Goal: Information Seeking & Learning: Learn about a topic

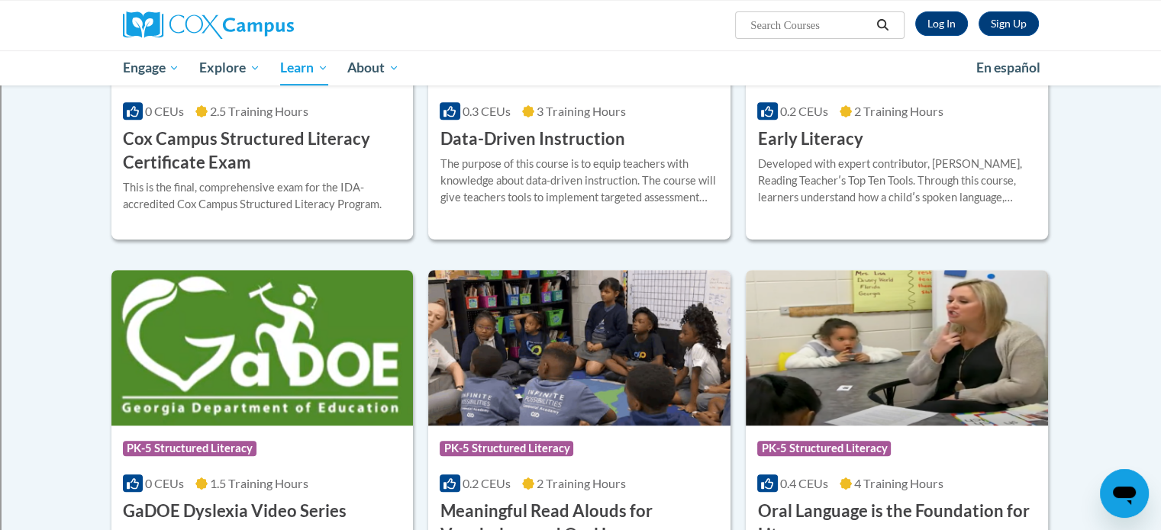
scroll to position [608, 0]
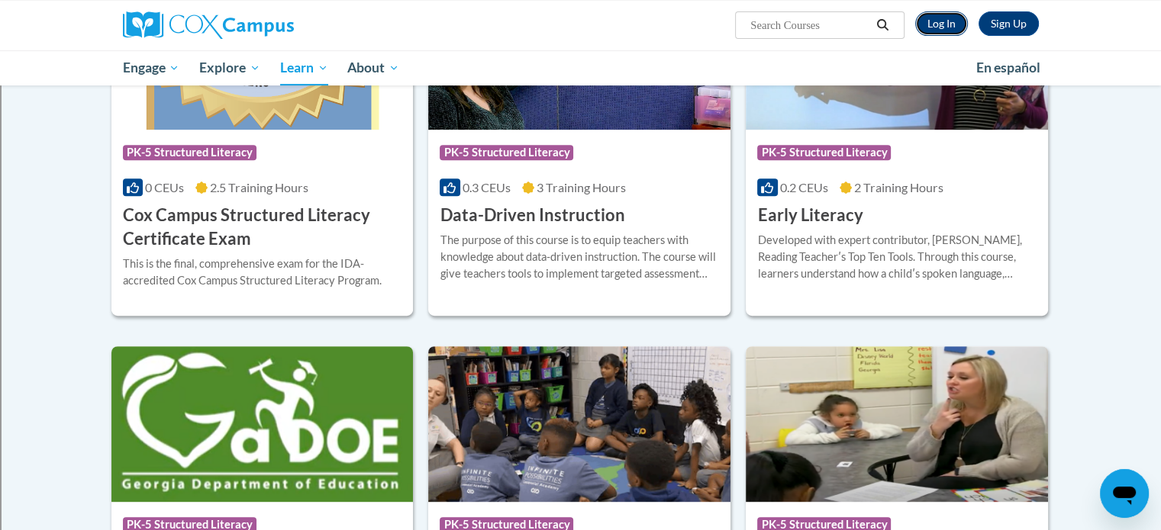
click at [933, 27] on link "Log In" at bounding box center [941, 23] width 53 height 24
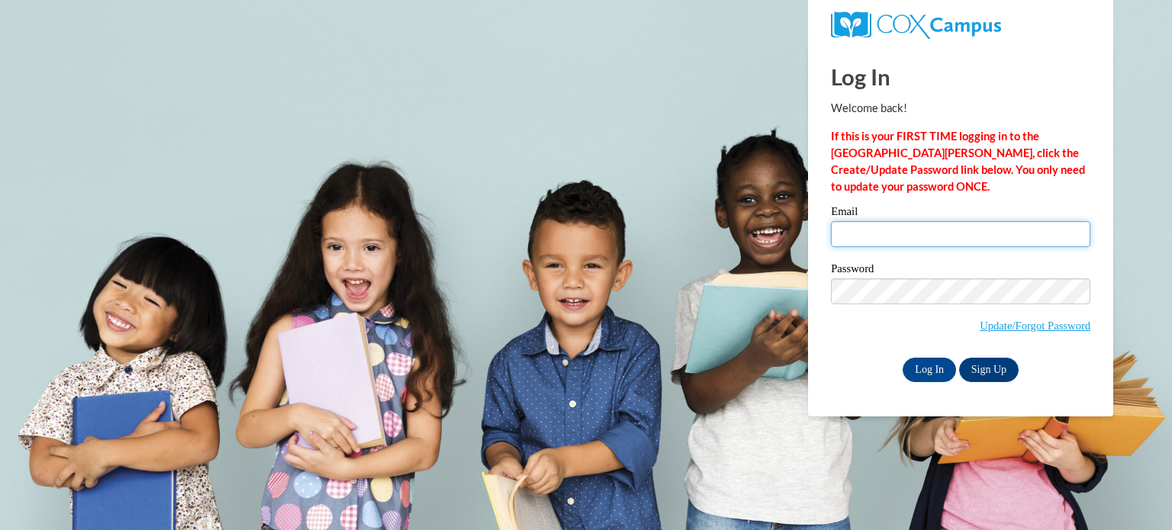
click at [873, 240] on input "Email" at bounding box center [961, 234] width 260 height 26
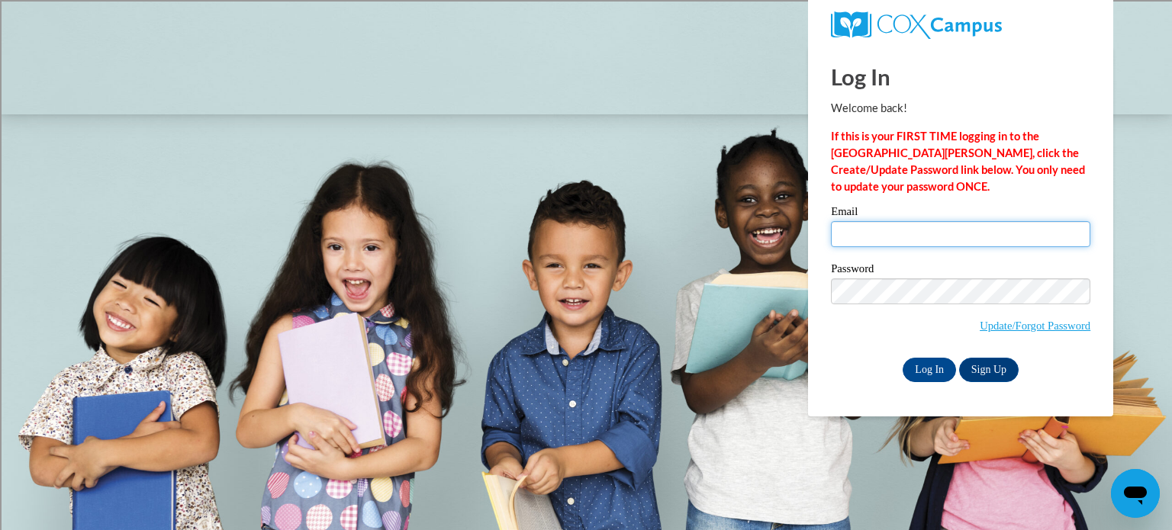
type input "rivasas@wauwatosa.k12.wi.us"
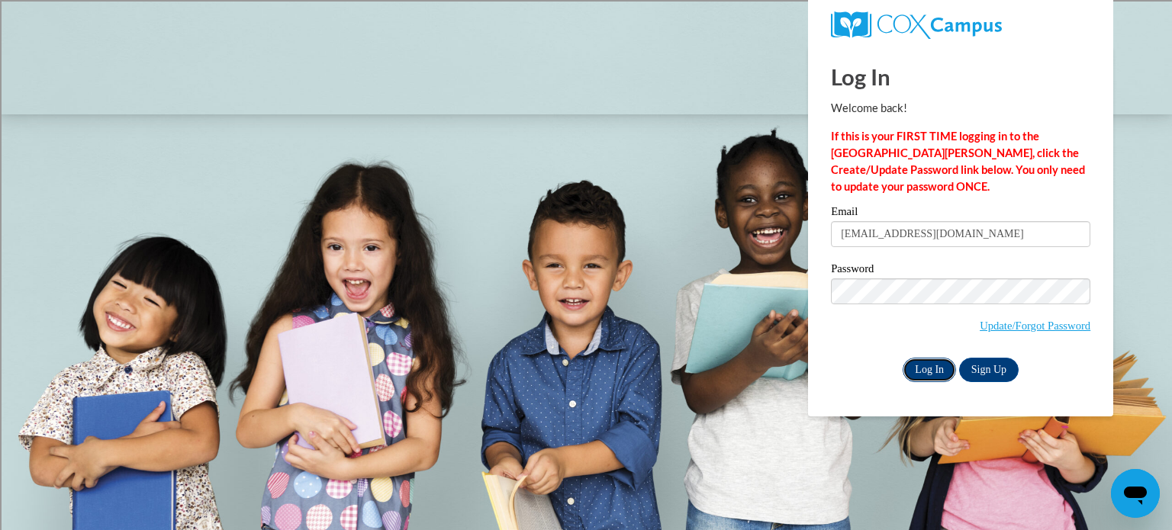
click at [933, 376] on input "Log In" at bounding box center [929, 370] width 53 height 24
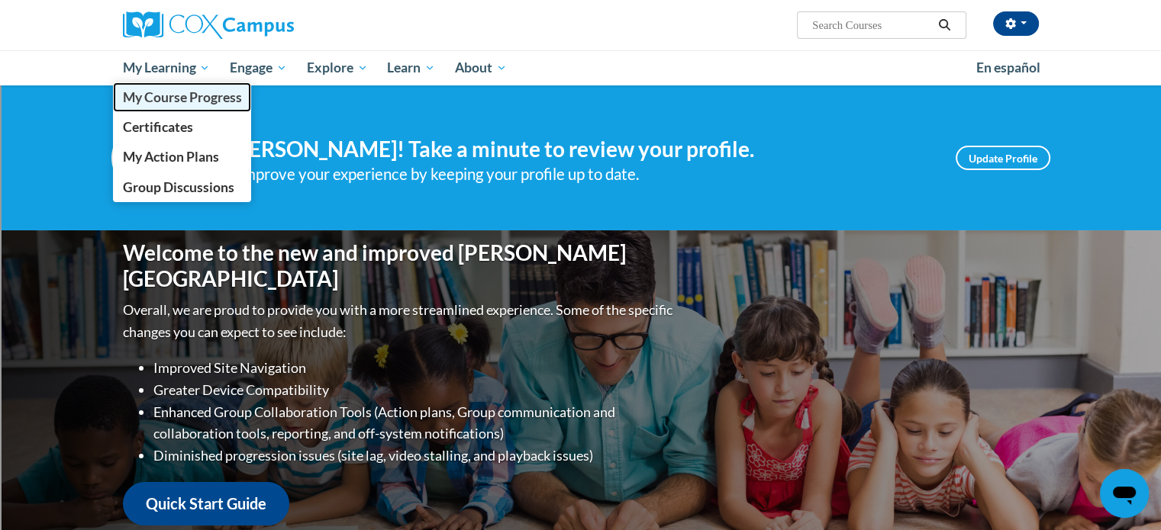
click at [174, 102] on span "My Course Progress" at bounding box center [181, 97] width 119 height 16
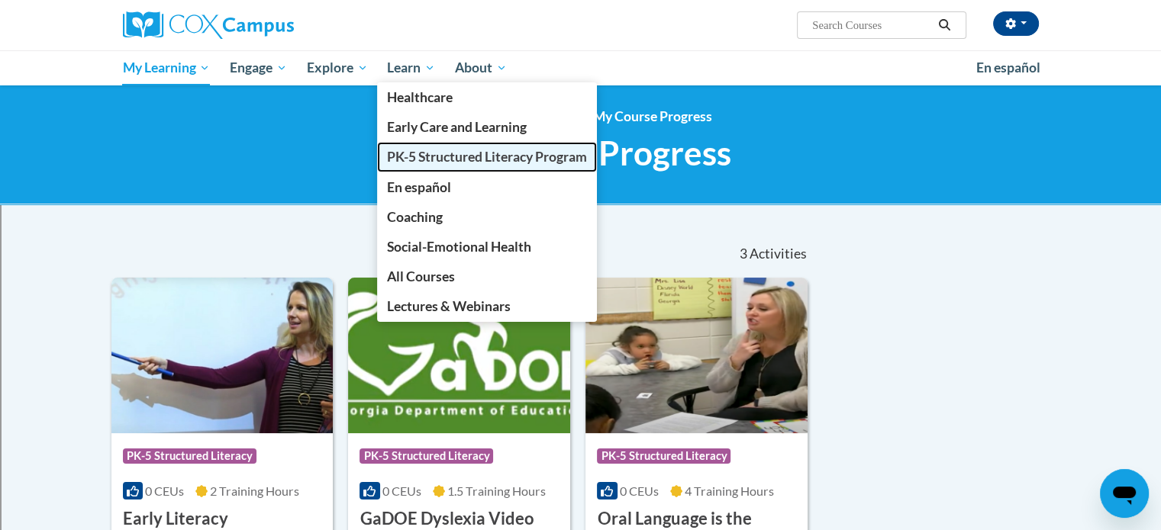
click at [440, 155] on span "PK-5 Structured Literacy Program" at bounding box center [487, 157] width 200 height 16
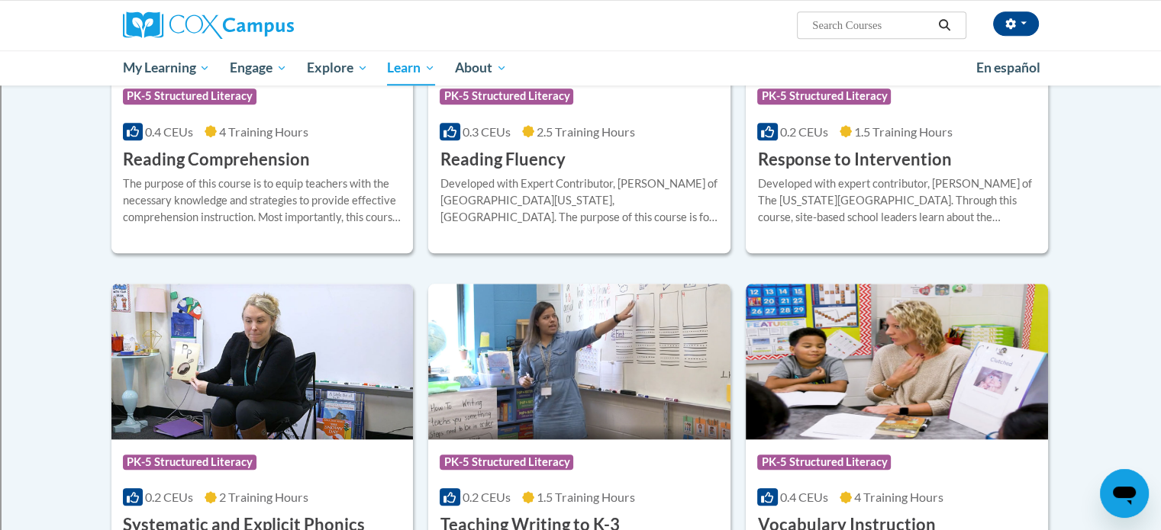
scroll to position [1756, 0]
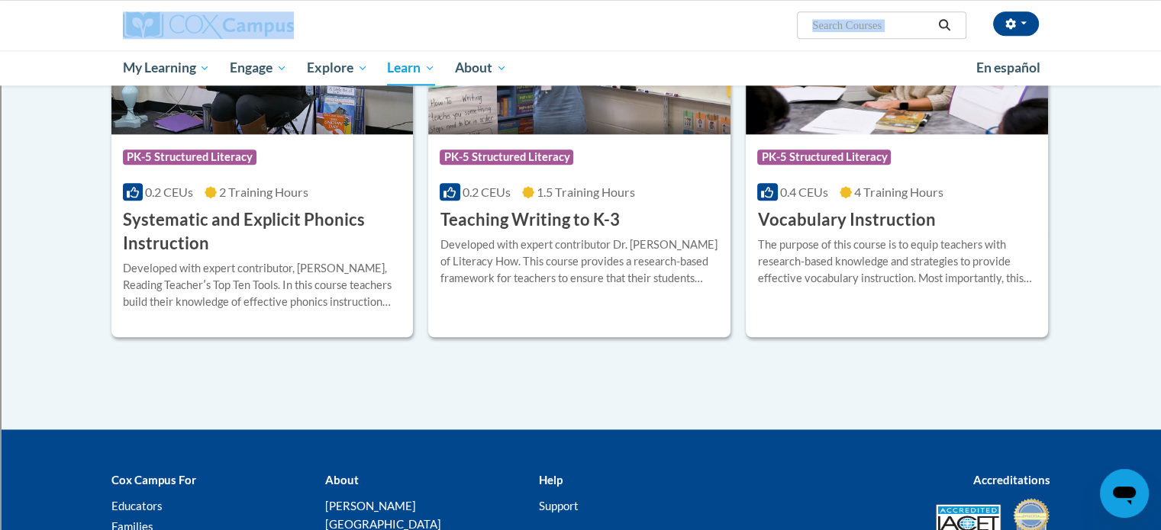
drag, startPoint x: 37, startPoint y: 57, endPoint x: 50, endPoint y: 33, distance: 27.7
click at [38, 42] on div "Ashley Rivas (America/Chicago UTC-05:00) My Profile Inbox My Transcripts Log Ou…" at bounding box center [580, 42] width 1161 height 85
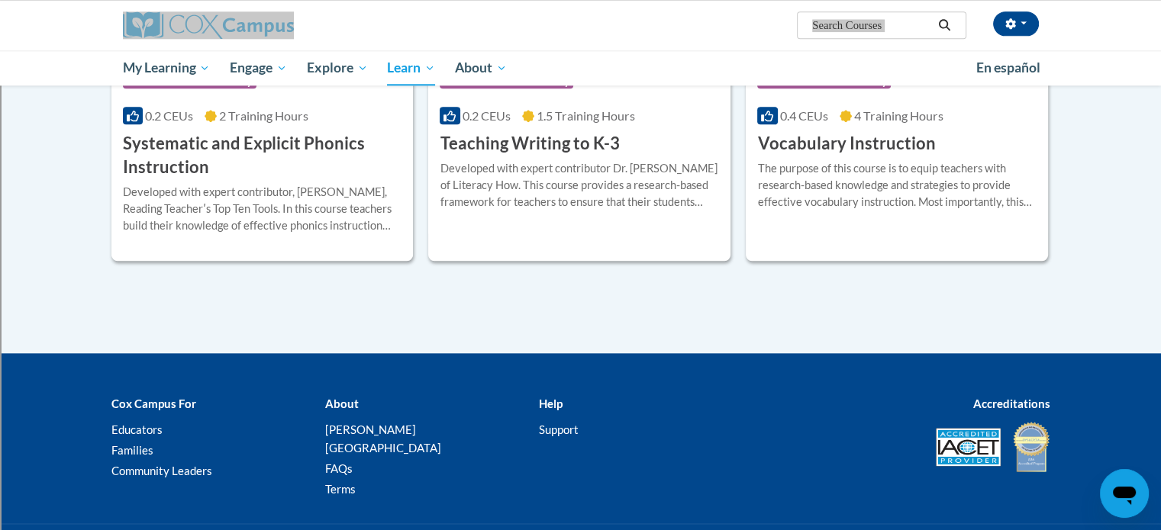
scroll to position [1679, 0]
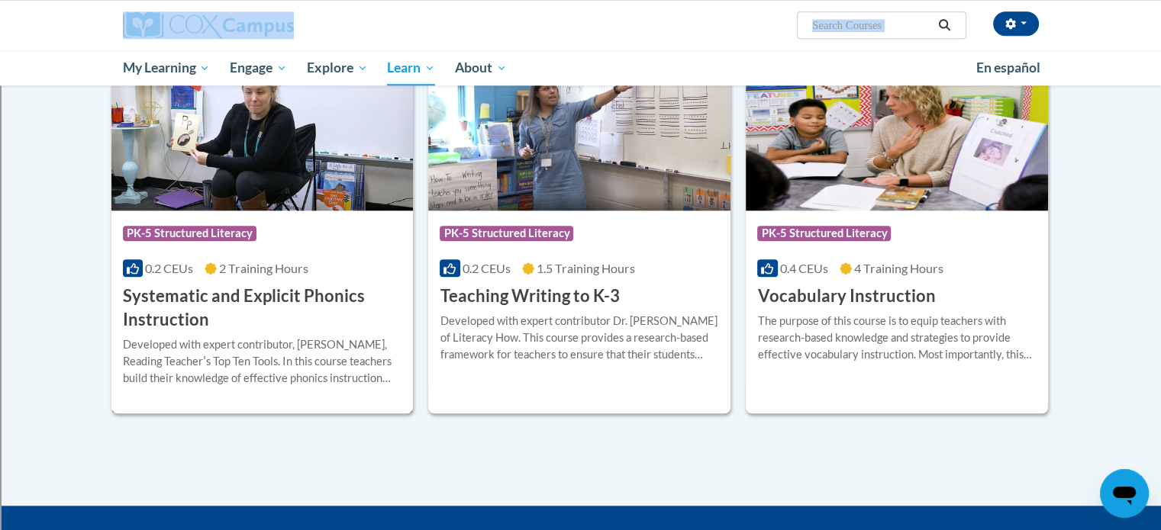
click at [230, 184] on img at bounding box center [262, 133] width 302 height 156
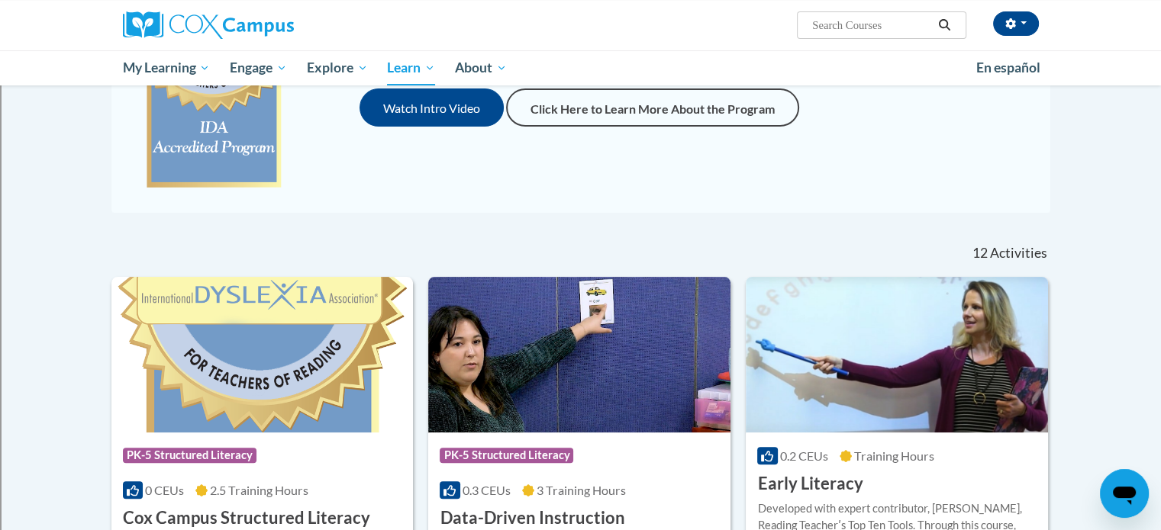
scroll to position [382, 0]
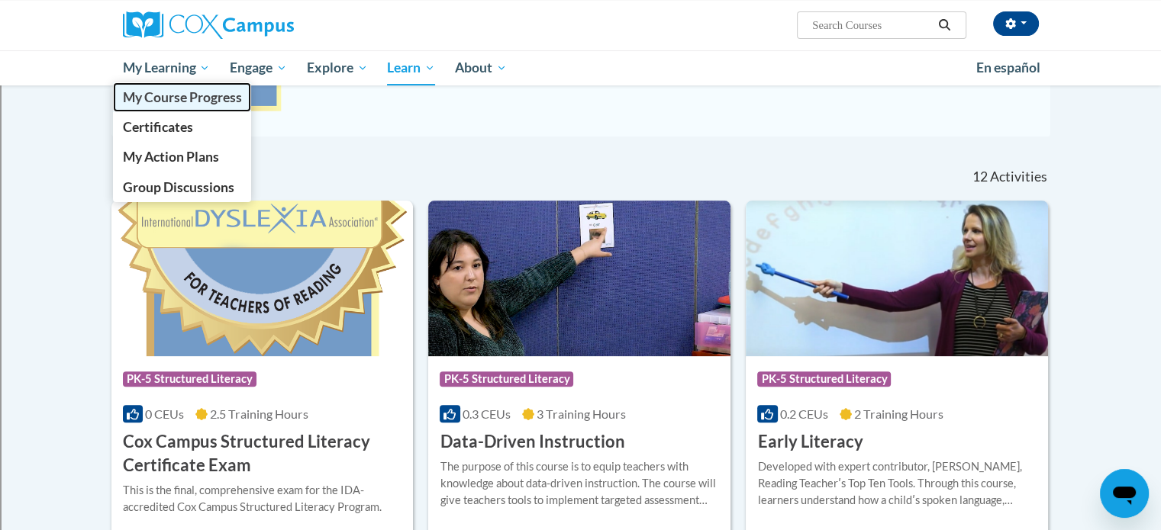
click at [162, 97] on span "My Course Progress" at bounding box center [181, 97] width 119 height 16
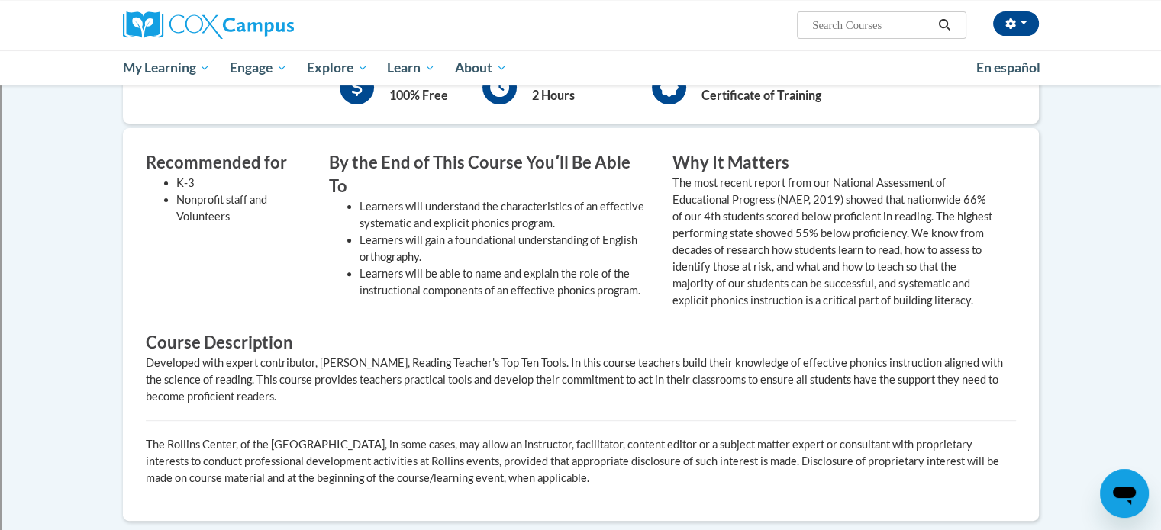
scroll to position [153, 0]
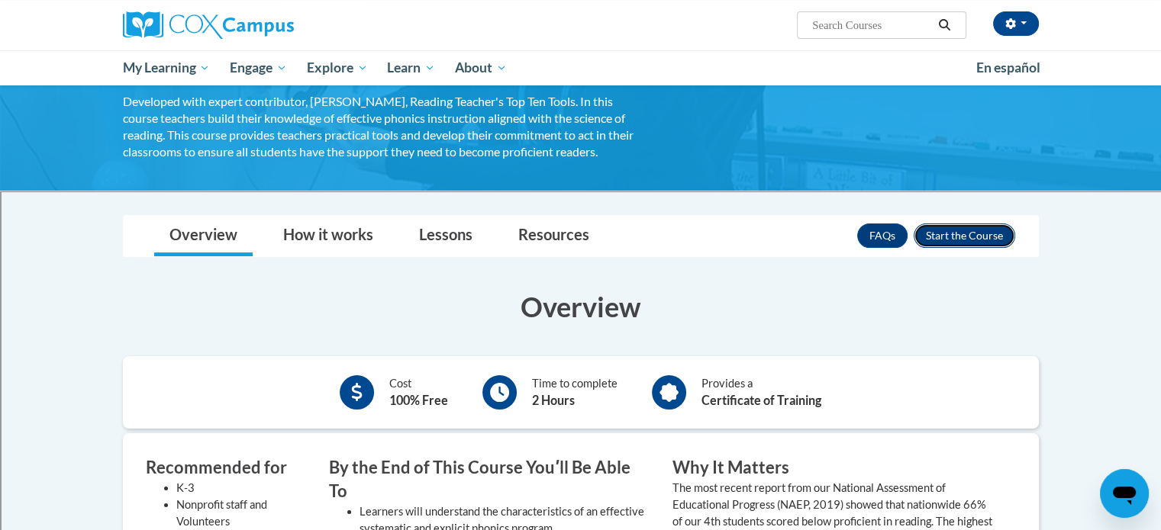
click at [998, 231] on button "Enroll" at bounding box center [965, 236] width 102 height 24
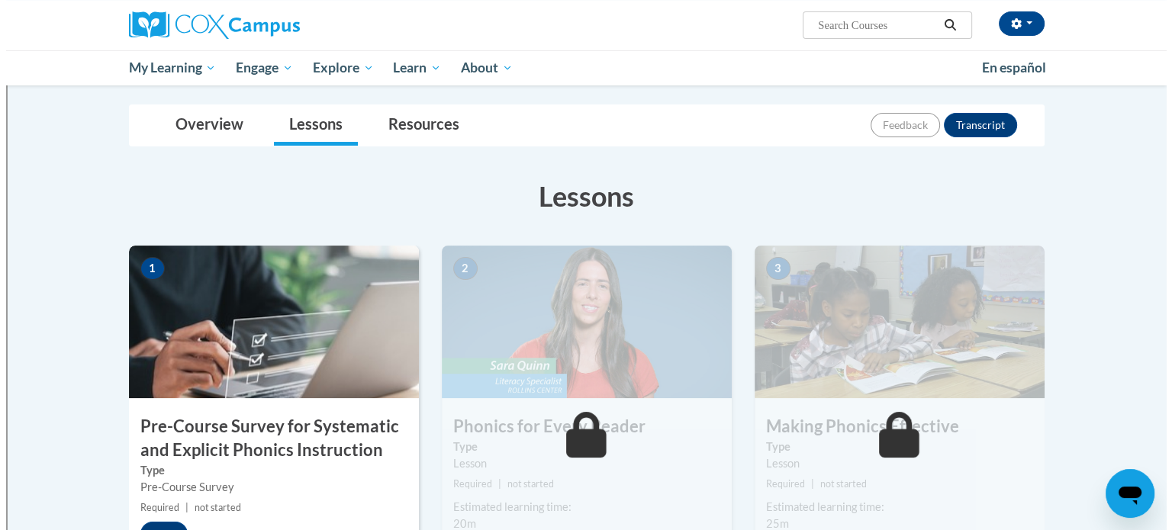
scroll to position [229, 0]
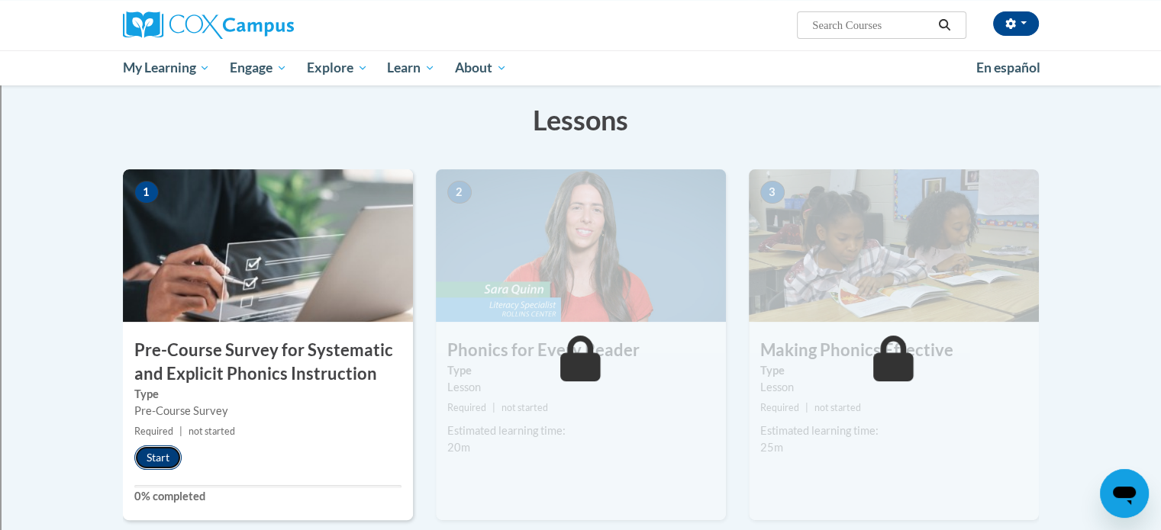
click at [150, 457] on button "Start" at bounding box center [157, 458] width 47 height 24
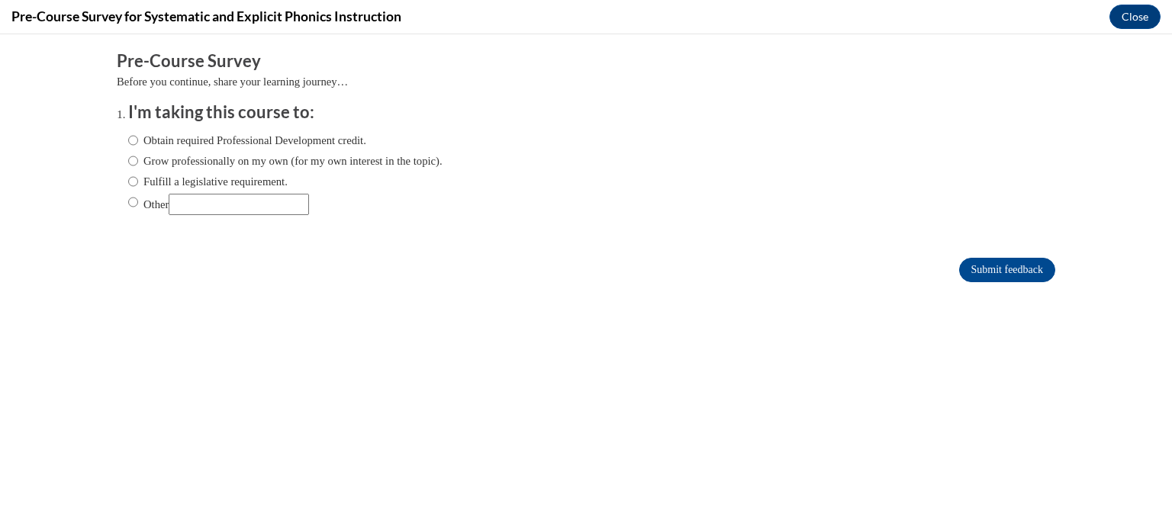
scroll to position [0, 0]
click at [133, 137] on label "Obtain required Professional Development credit." at bounding box center [247, 140] width 238 height 17
click at [133, 137] on input "Obtain required Professional Development credit." at bounding box center [133, 140] width 10 height 17
radio input "true"
click at [1016, 273] on input "Submit feedback" at bounding box center [1007, 270] width 96 height 24
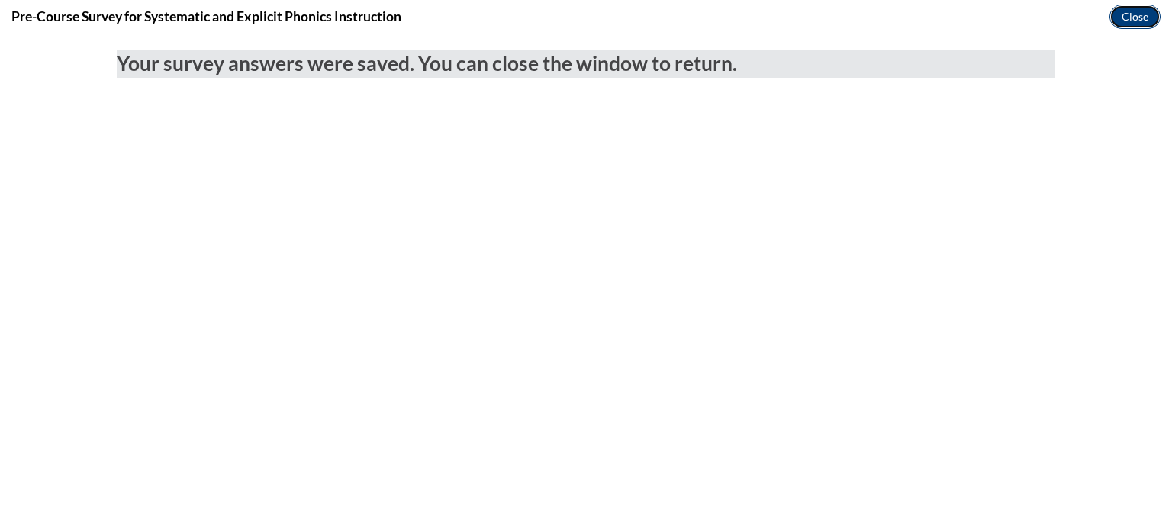
click at [1146, 11] on button "Close" at bounding box center [1135, 17] width 51 height 24
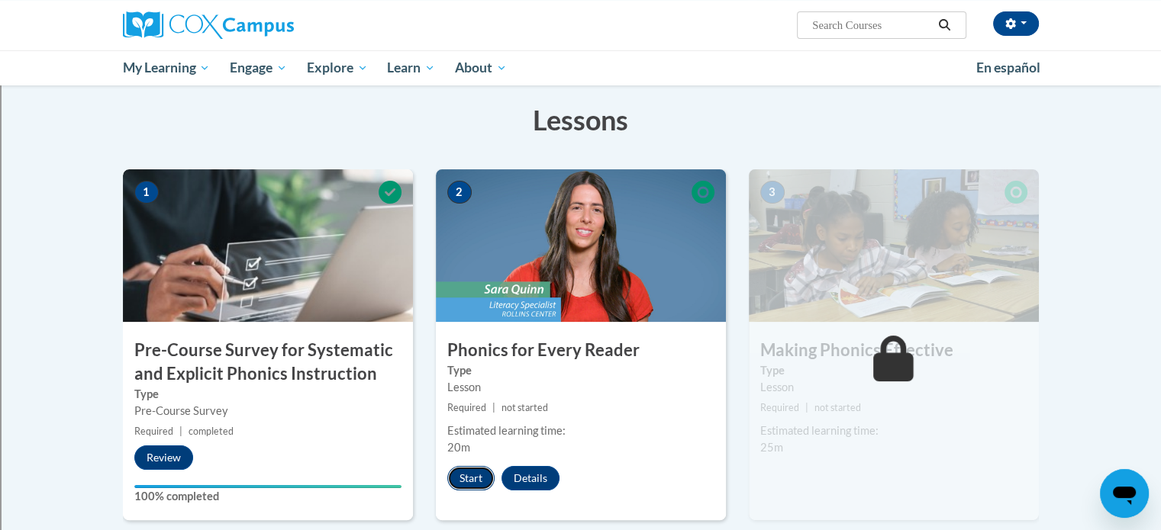
click at [461, 480] on button "Start" at bounding box center [470, 478] width 47 height 24
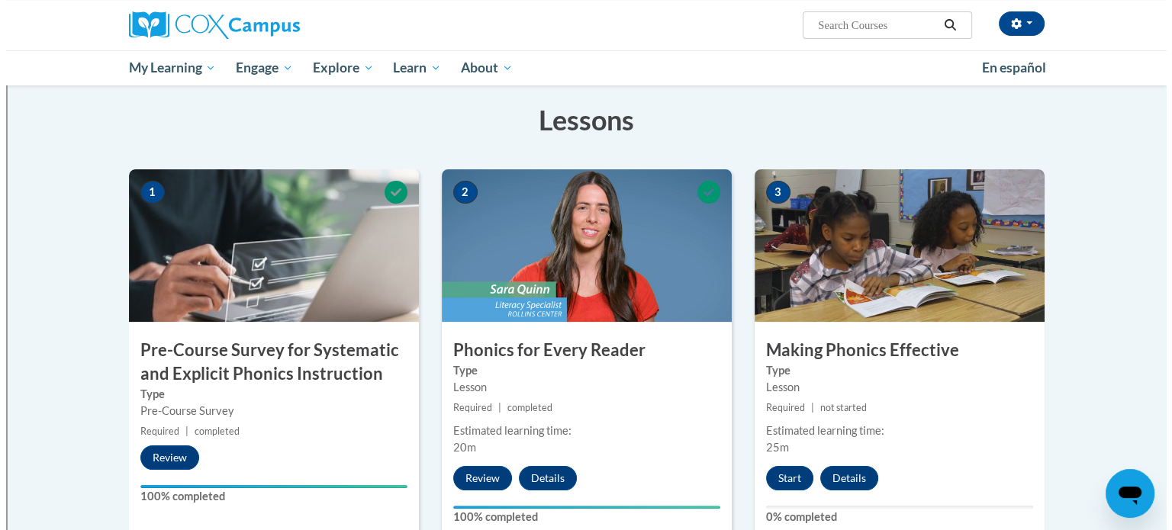
scroll to position [231, 0]
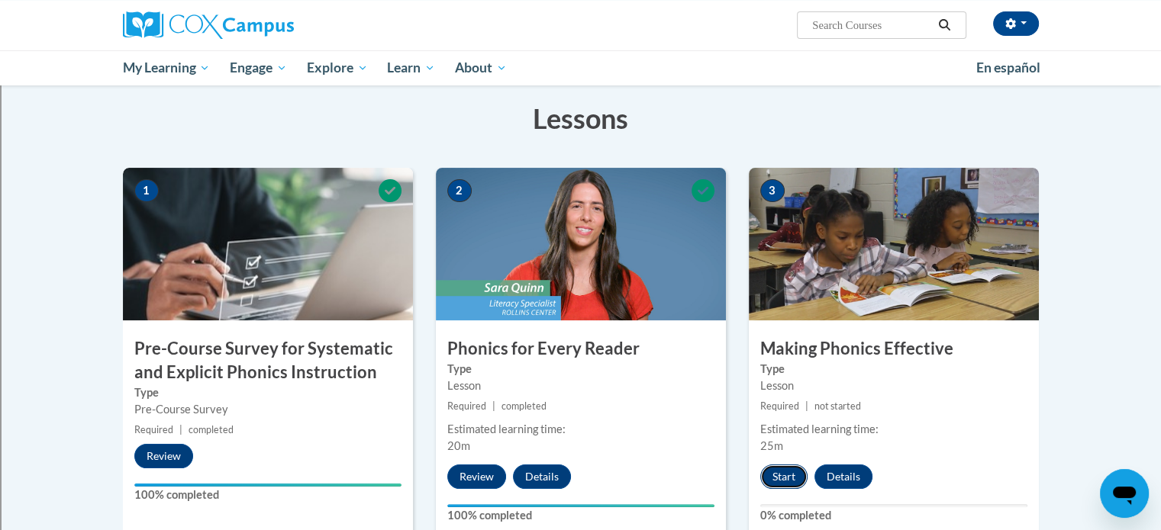
click at [785, 473] on button "Start" at bounding box center [783, 477] width 47 height 24
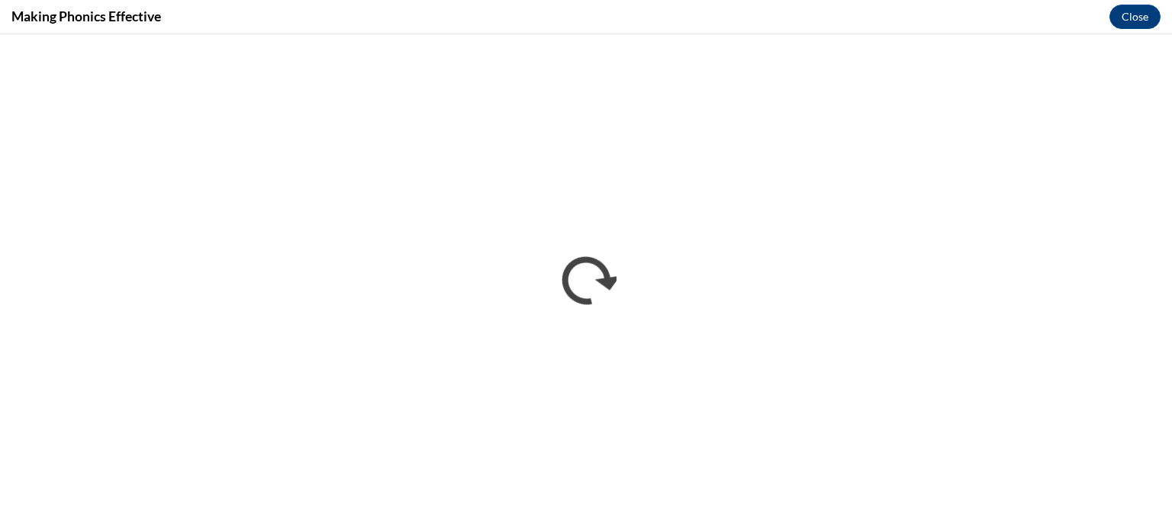
scroll to position [0, 0]
